Goal: Navigation & Orientation: Find specific page/section

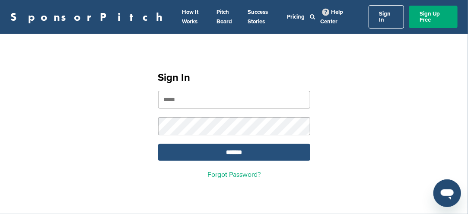
type input "**********"
click at [224, 147] on input "*******" at bounding box center [234, 152] width 152 height 17
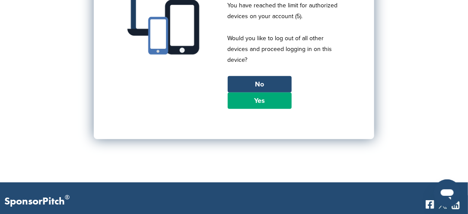
scroll to position [130, 0]
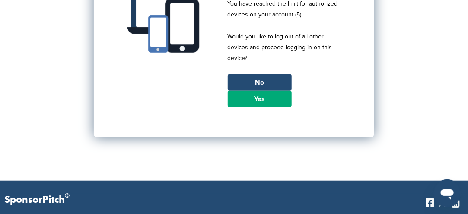
click at [258, 95] on link "Yes" at bounding box center [260, 99] width 64 height 16
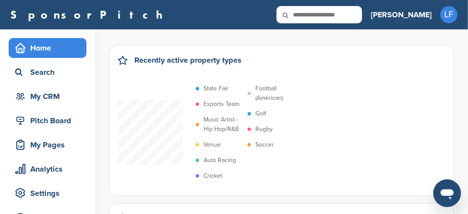
click at [263, 142] on p "Soccer" at bounding box center [264, 145] width 19 height 10
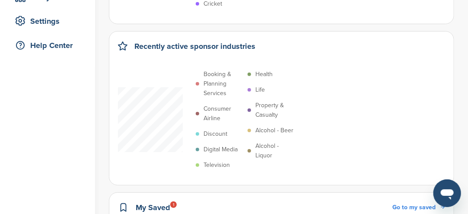
scroll to position [173, 0]
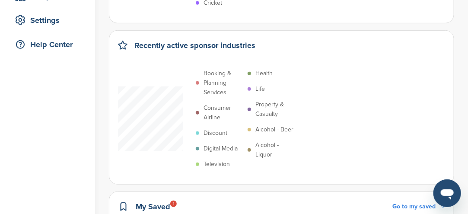
click at [218, 146] on p "Digital Media" at bounding box center [220, 149] width 34 height 10
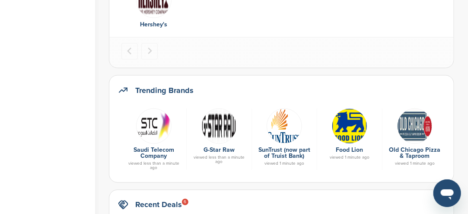
scroll to position [432, 0]
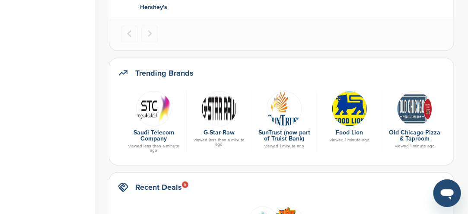
click at [155, 101] on img at bounding box center [153, 108] width 35 height 35
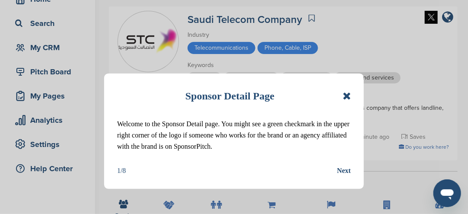
scroll to position [173, 0]
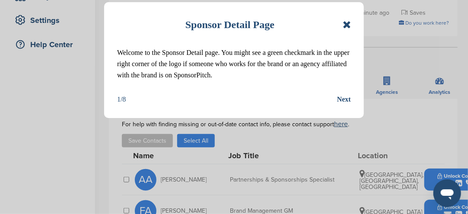
click at [347, 28] on icon at bounding box center [347, 24] width 8 height 10
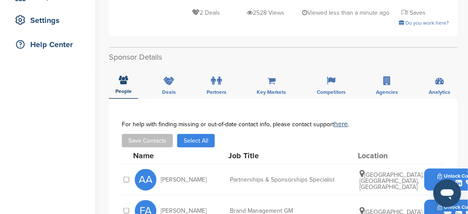
click at [343, 25] on div "Do you work here?" at bounding box center [317, 23] width 261 height 10
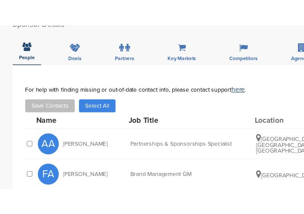
scroll to position [249, 0]
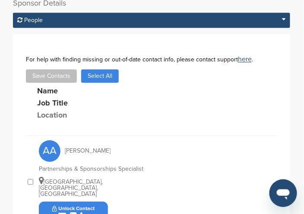
drag, startPoint x: 349, startPoint y: 121, endPoint x: 236, endPoint y: 186, distance: 130.5
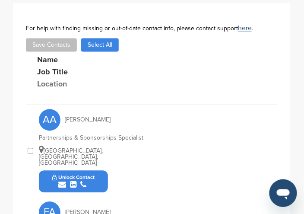
scroll to position [292, 0]
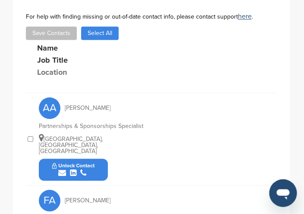
click at [63, 169] on icon "submit" at bounding box center [62, 173] width 8 height 8
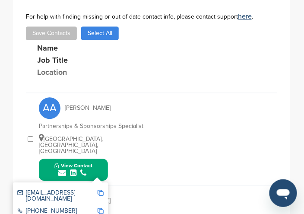
click at [100, 190] on img at bounding box center [101, 193] width 6 height 6
